Goal: Transaction & Acquisition: Purchase product/service

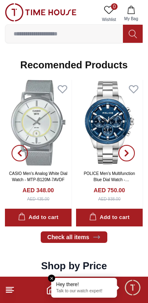
scroll to position [738, 0]
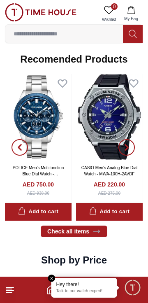
click at [13, 289] on icon at bounding box center [10, 290] width 10 height 10
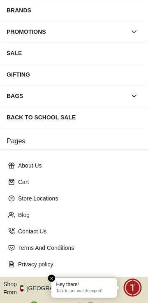
scroll to position [139, 0]
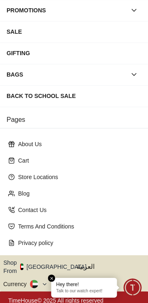
click at [47, 263] on button "Shop From [GEOGRAPHIC_DATA]" at bounding box center [47, 267] width 89 height 16
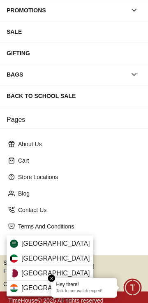
click at [29, 242] on span "[GEOGRAPHIC_DATA]" at bounding box center [55, 244] width 69 height 10
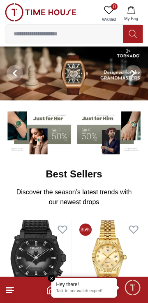
click at [46, 36] on input at bounding box center [64, 34] width 118 height 16
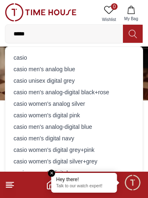
type input "*****"
click at [28, 57] on div "casio" at bounding box center [74, 58] width 128 height 12
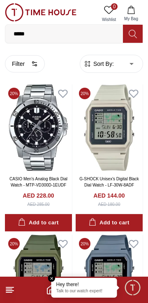
click at [12, 287] on line at bounding box center [9, 287] width 7 height 0
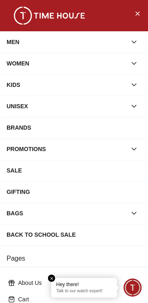
scroll to position [139, 0]
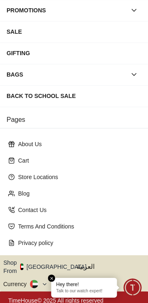
click at [42, 261] on button "Shop From [GEOGRAPHIC_DATA]" at bounding box center [47, 267] width 89 height 16
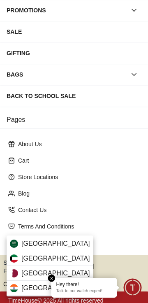
click at [28, 241] on span "[GEOGRAPHIC_DATA]" at bounding box center [55, 244] width 69 height 10
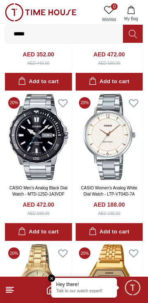
scroll to position [1205, 0]
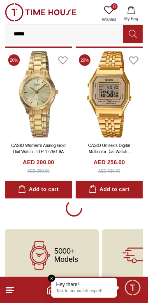
scroll to position [1366, 0]
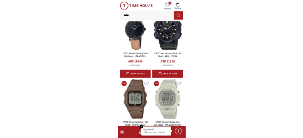
scroll to position [3372, 0]
